Goal: Information Seeking & Learning: Learn about a topic

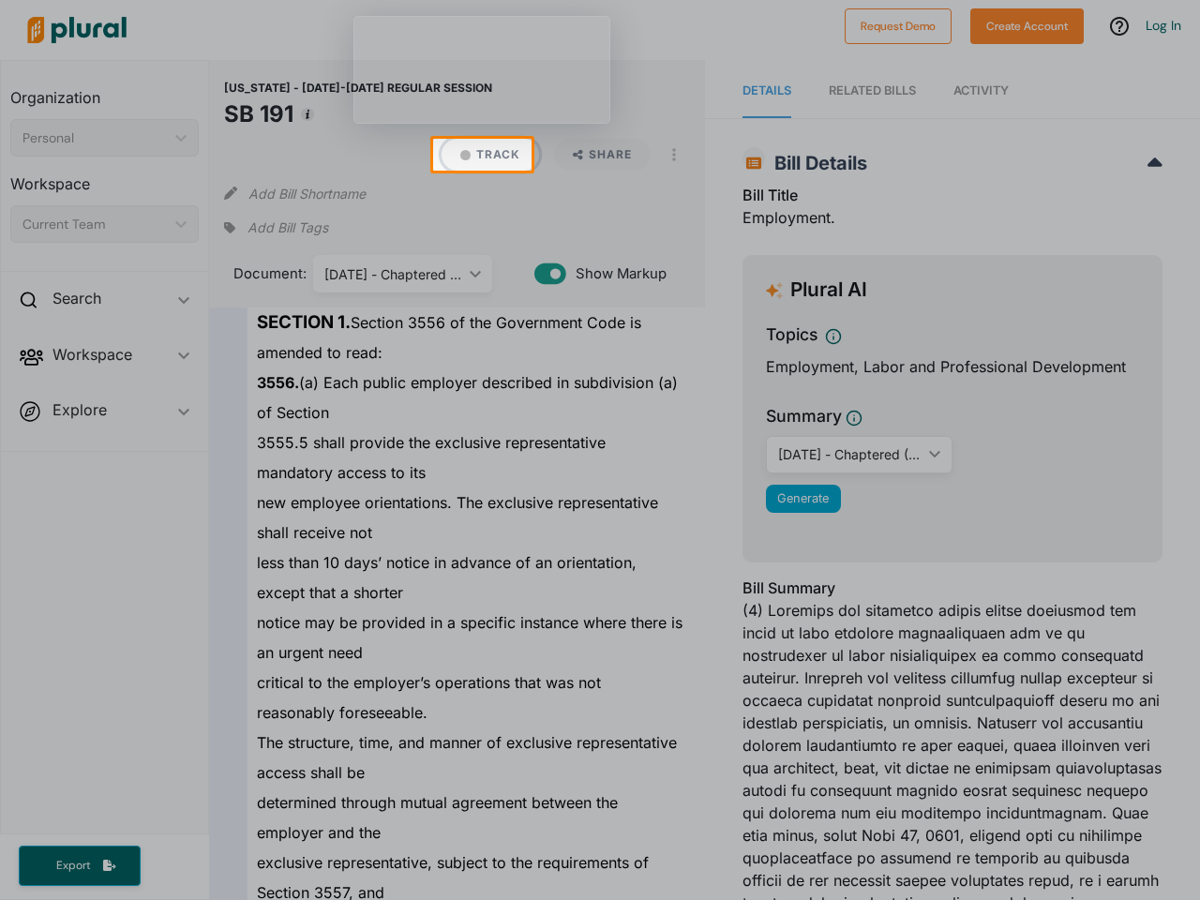
click at [482, 155] on button "Track" at bounding box center [491, 155] width 98 height 32
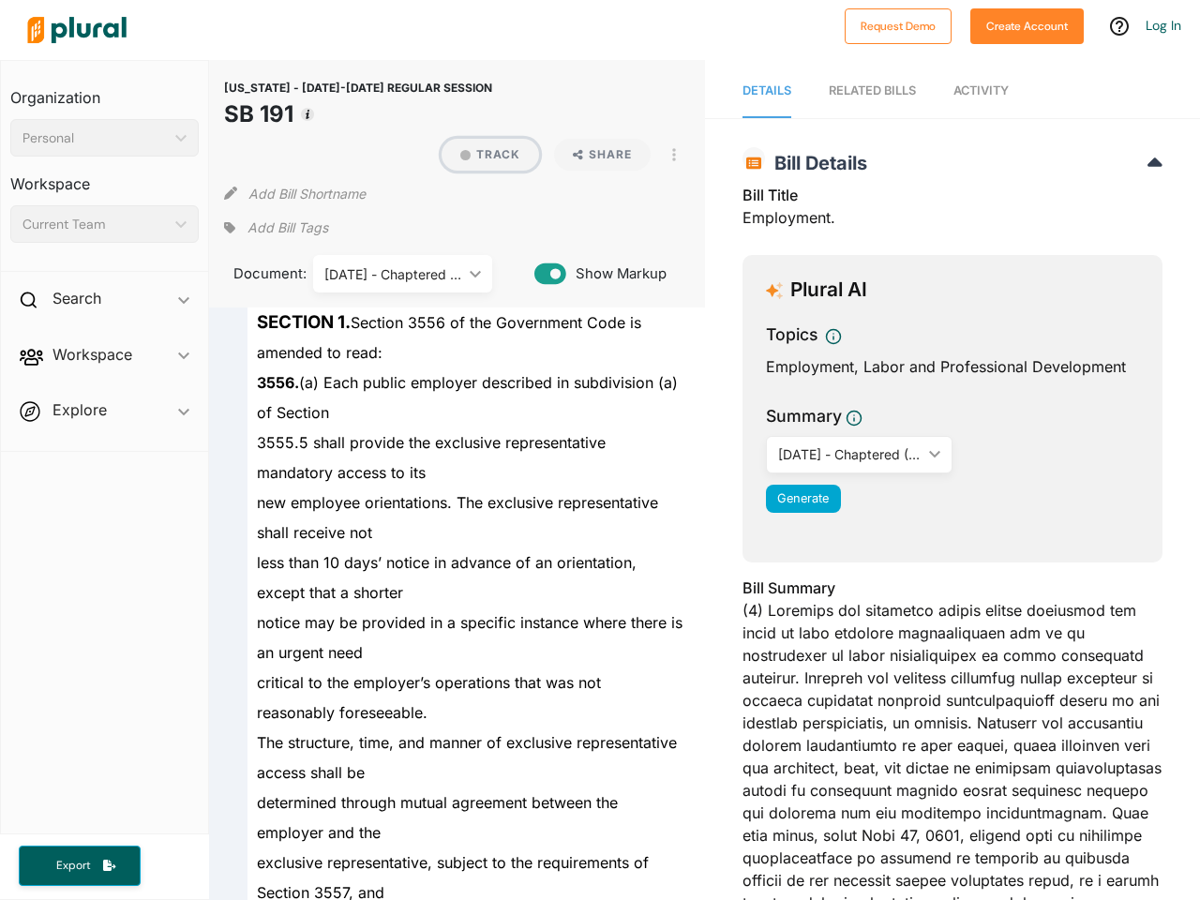
click at [482, 155] on button "Track" at bounding box center [491, 155] width 98 height 32
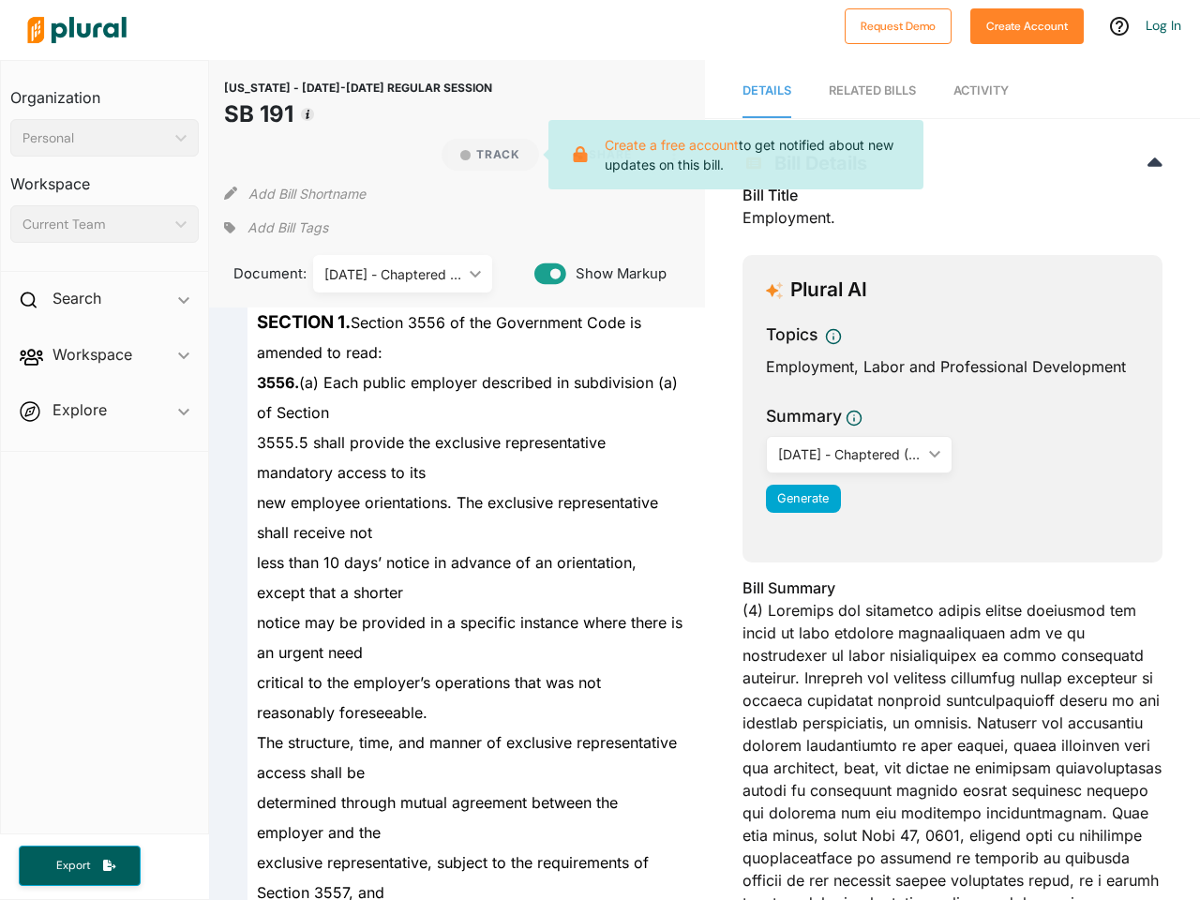
click at [217, 155] on div "[US_STATE] - [DATE]-[DATE] REGULAR SESSION SB 191 Track Create a free account t…" at bounding box center [456, 184] width 495 height 248
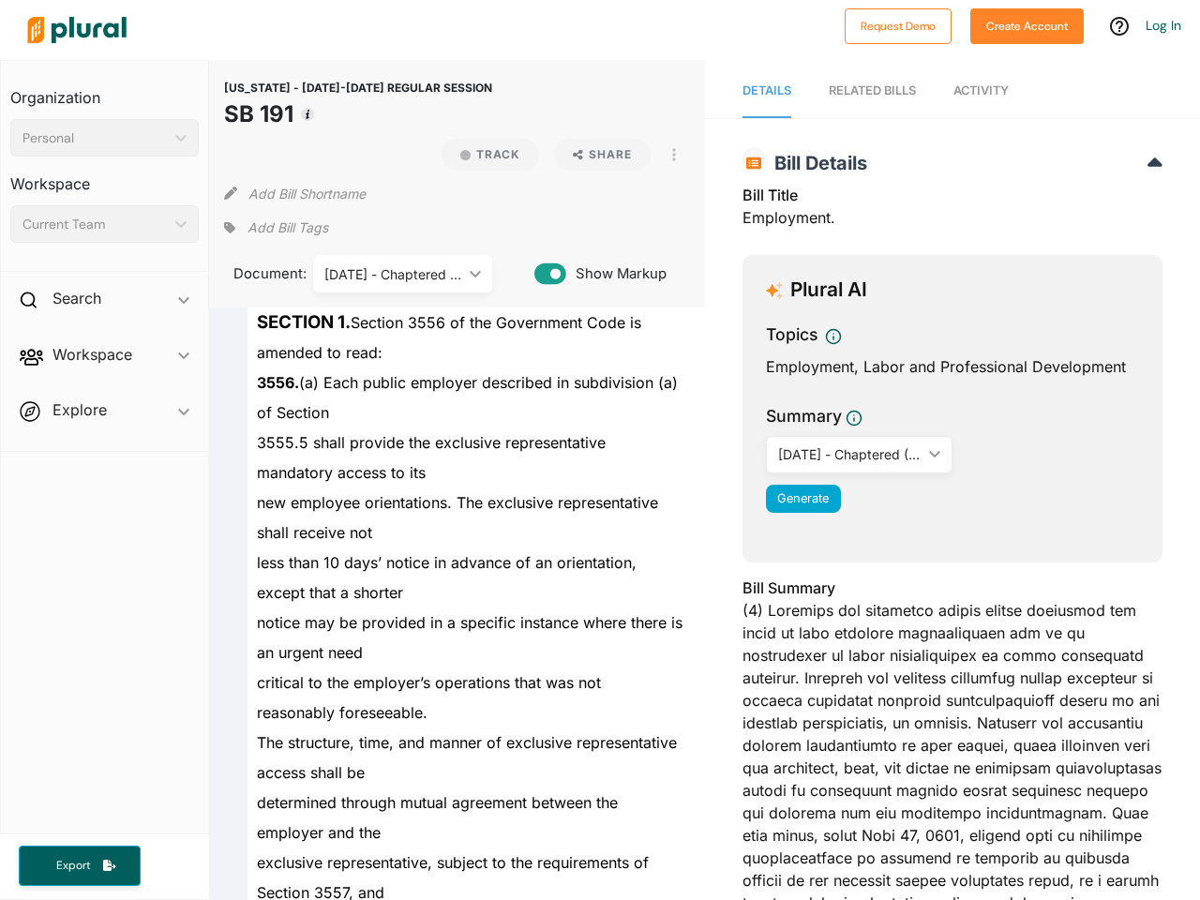
click at [866, 155] on h2 "Bill Details" at bounding box center [953, 163] width 420 height 23
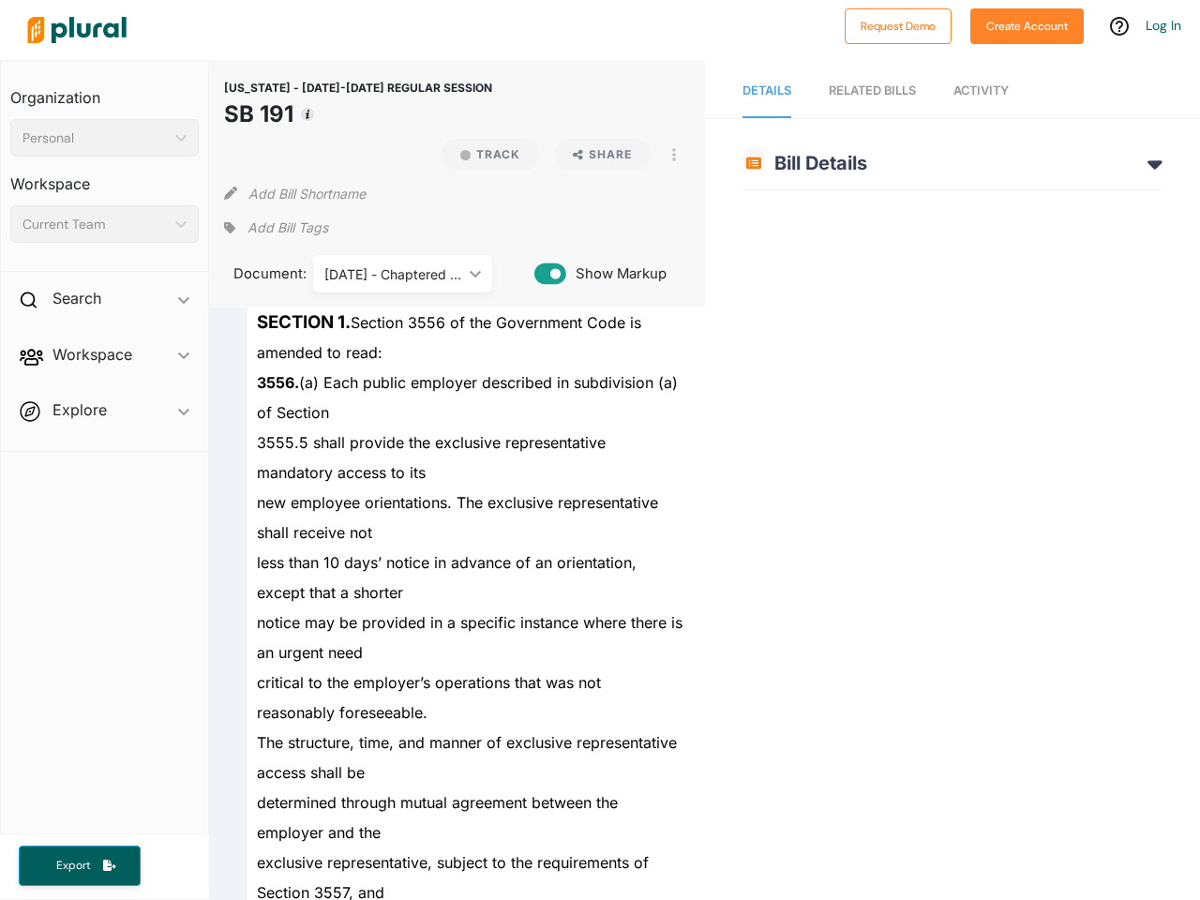
click at [600, 536] on div "new employee orientations. The exclusive representative shall receive not" at bounding box center [465, 518] width 435 height 60
click at [481, 68] on div "[US_STATE] - [DATE]-[DATE] REGULAR SESSION SB 191 Track Share View PDF View Sou…" at bounding box center [456, 184] width 495 height 248
click at [581, 37] on div at bounding box center [427, 30] width 817 height 66
